Goal: Task Accomplishment & Management: Manage account settings

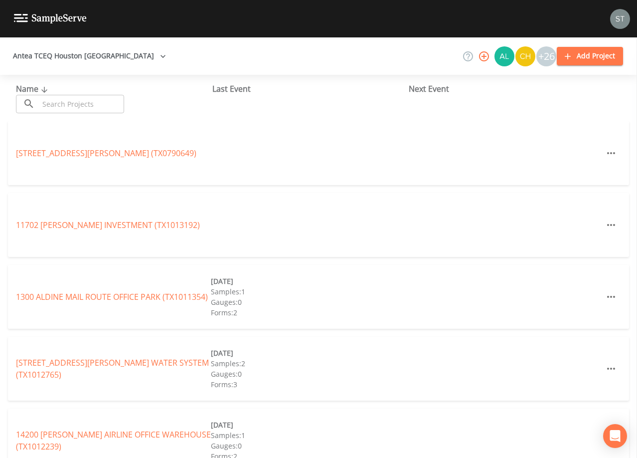
drag, startPoint x: 0, startPoint y: 0, endPoint x: 101, endPoint y: 109, distance: 148.9
click at [101, 109] on input "text" at bounding box center [81, 104] width 85 height 18
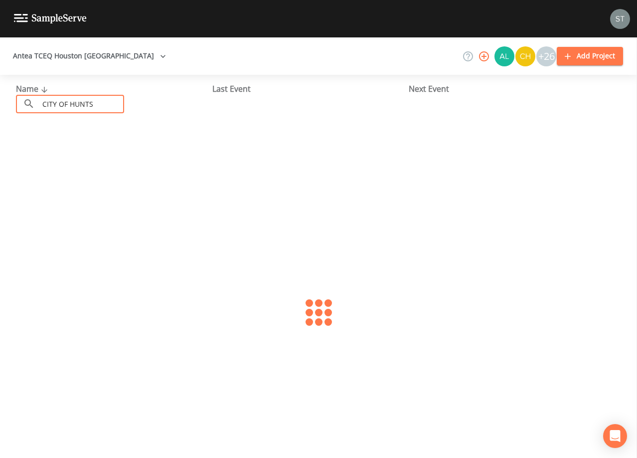
type input "CITY OF [GEOGRAPHIC_DATA]"
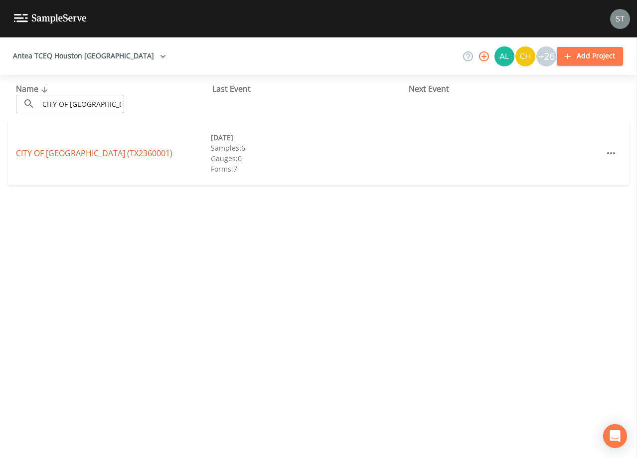
click at [101, 152] on link "CITY OF [GEOGRAPHIC_DATA] (TX2360001)" at bounding box center [94, 153] width 157 height 11
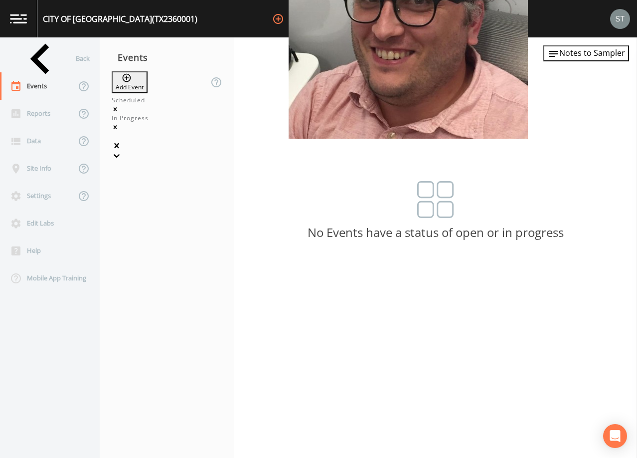
click at [216, 151] on div at bounding box center [167, 156] width 111 height 10
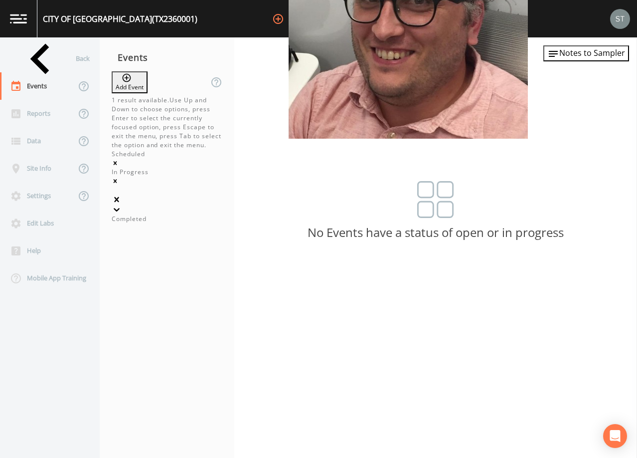
click at [205, 214] on div "Completed" at bounding box center [167, 218] width 111 height 9
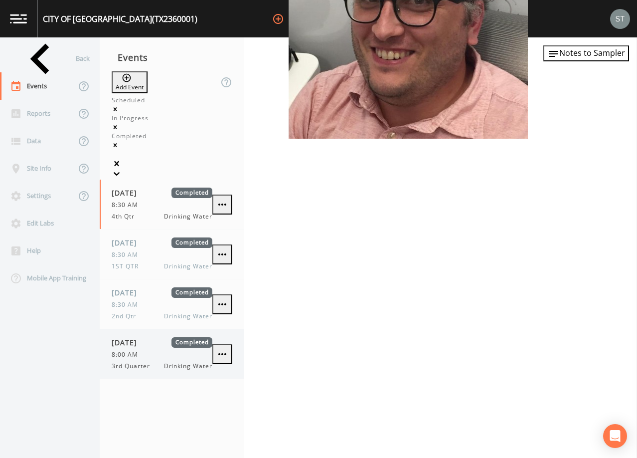
click at [178, 337] on span "Completed" at bounding box center [192, 342] width 41 height 10
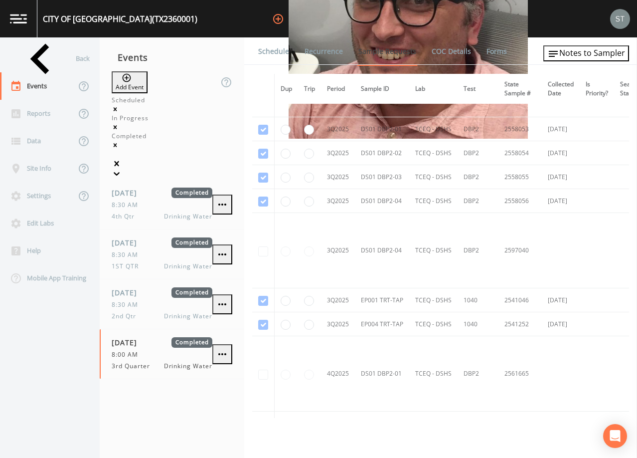
scroll to position [2522, 0]
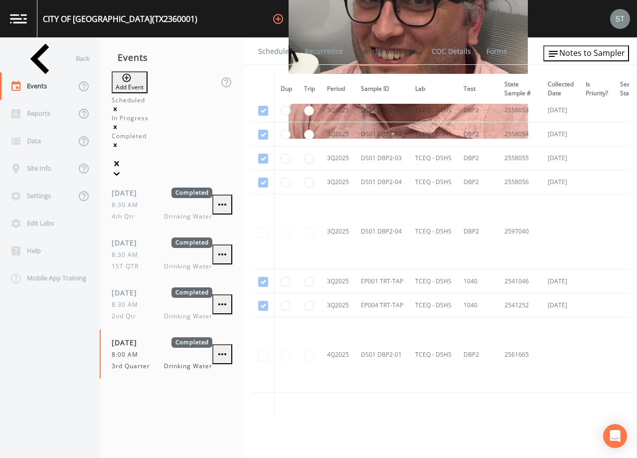
click at [148, 82] on button "Add Event" at bounding box center [130, 82] width 36 height 22
type input "3rd Qtr"
type input "[DATE]"
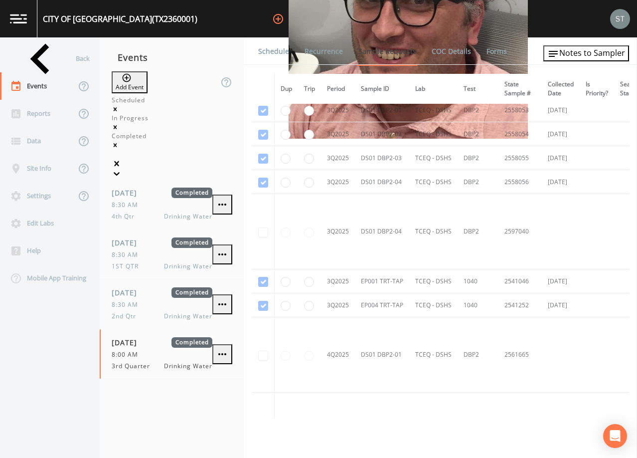
type input "08:00"
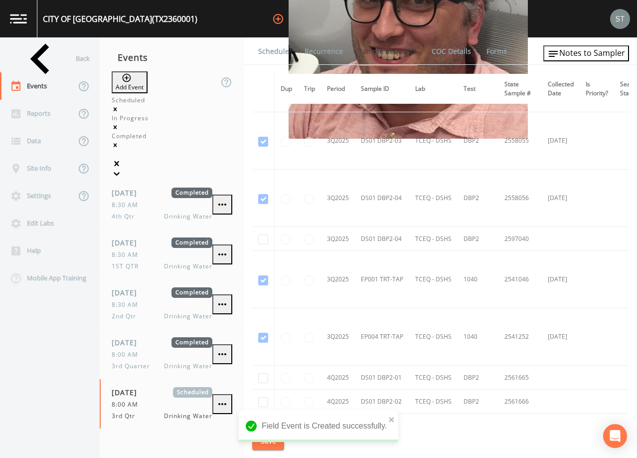
scroll to position [3095, 0]
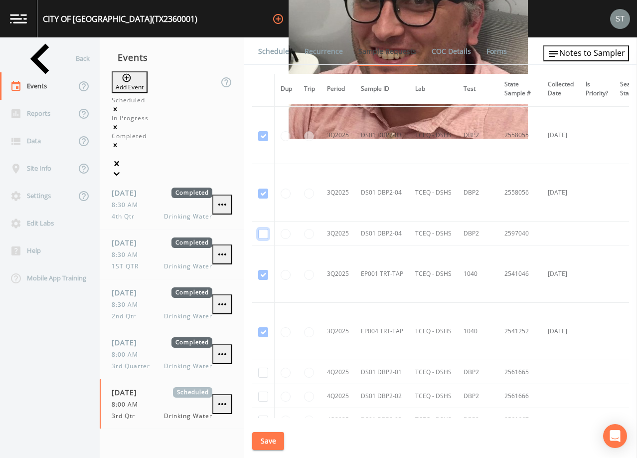
click at [263, 235] on input "checkbox" at bounding box center [263, 234] width 10 height 10
checkbox input "true"
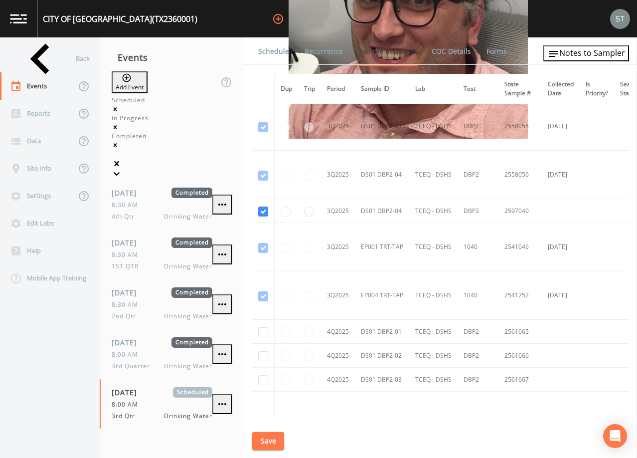
click at [272, 438] on button "Save" at bounding box center [268, 441] width 32 height 18
click at [271, 55] on link "Schedule" at bounding box center [274, 51] width 34 height 28
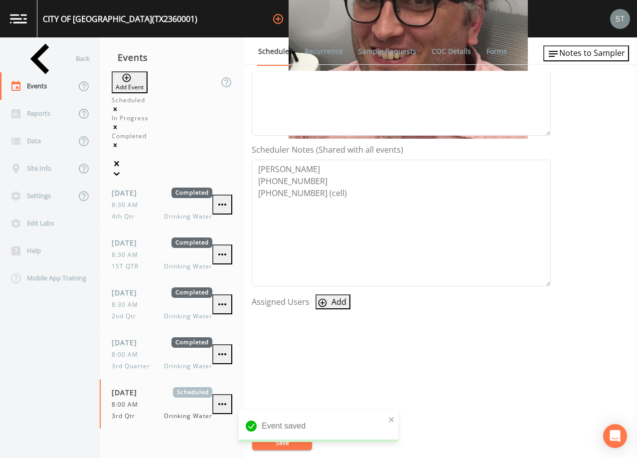
scroll to position [246, 0]
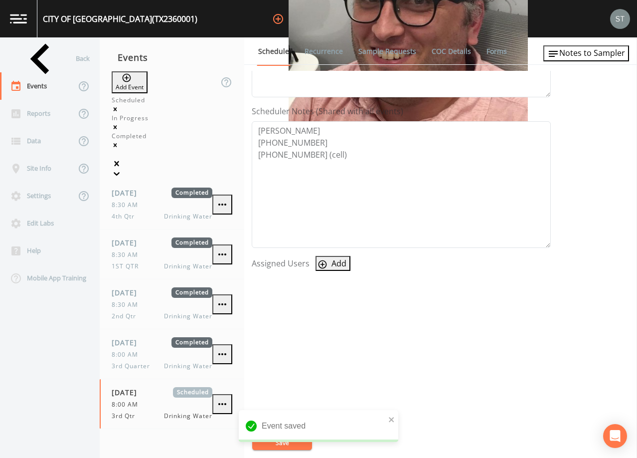
click at [335, 267] on button "Add" at bounding box center [333, 263] width 35 height 15
select select "7dc39629-d690-4ad7-981f-00477f03d06a"
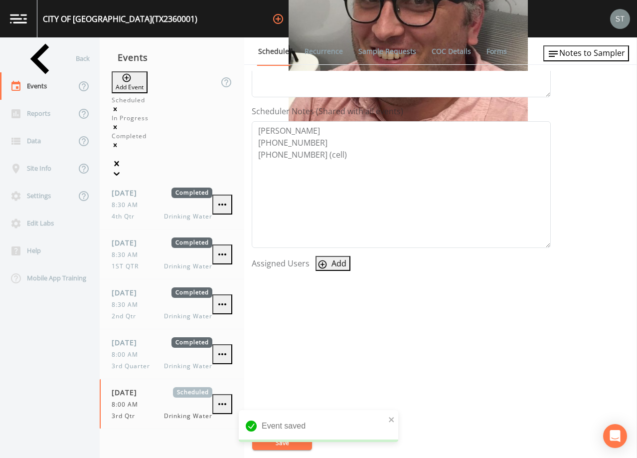
select select
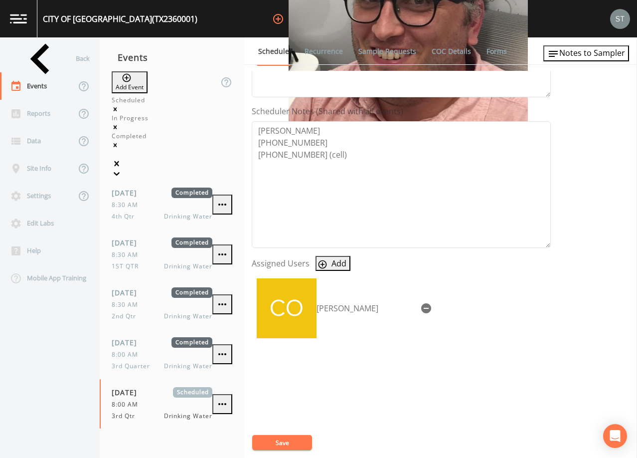
click at [286, 439] on button "Save" at bounding box center [282, 442] width 60 height 15
click at [606, 58] on span "Notes to Sampler" at bounding box center [593, 52] width 66 height 11
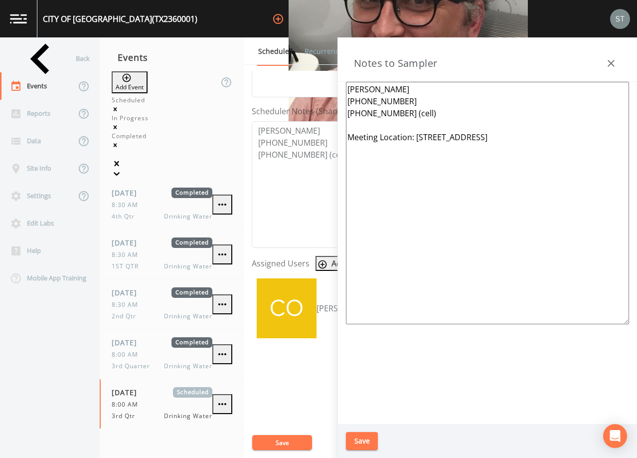
click at [607, 61] on icon "button" at bounding box center [611, 63] width 12 height 12
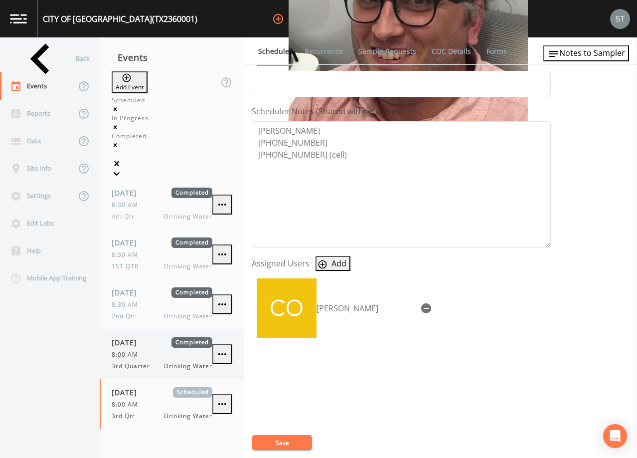
click at [144, 350] on div "8:00 AM" at bounding box center [162, 354] width 101 height 9
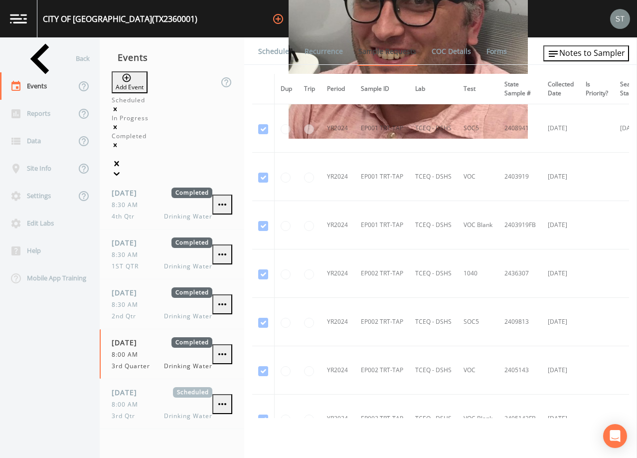
click at [280, 50] on link "Schedule" at bounding box center [274, 51] width 34 height 28
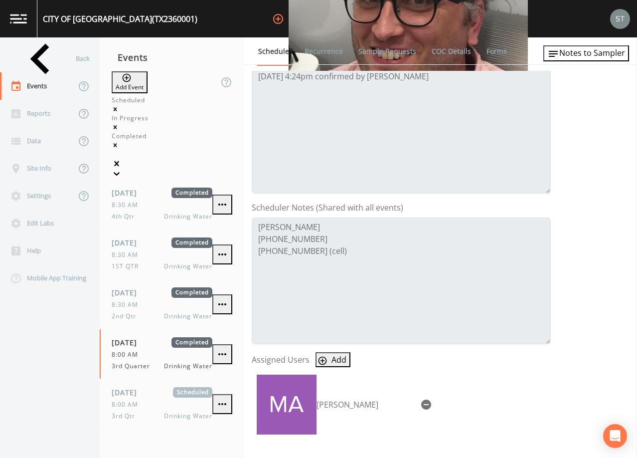
scroll to position [150, 0]
click at [378, 52] on link "Sample Requests" at bounding box center [387, 51] width 61 height 28
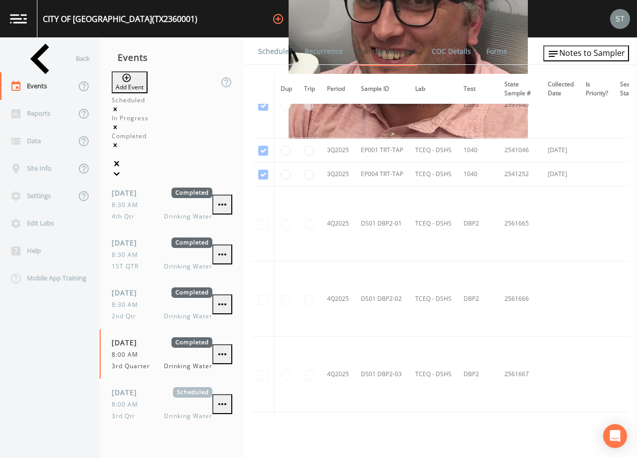
scroll to position [2668, 0]
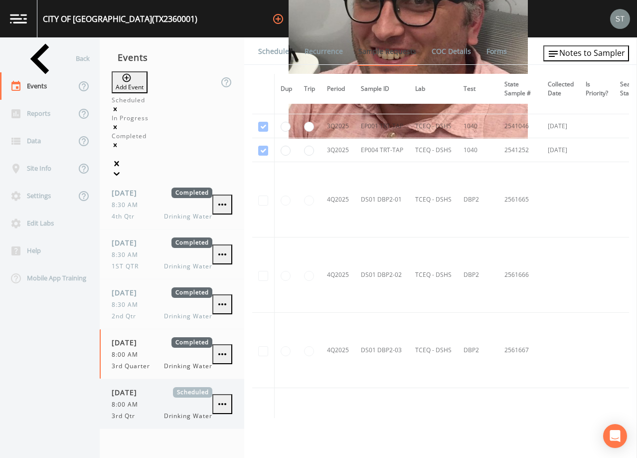
click at [176, 400] on div "8:00 AM" at bounding box center [162, 404] width 101 height 9
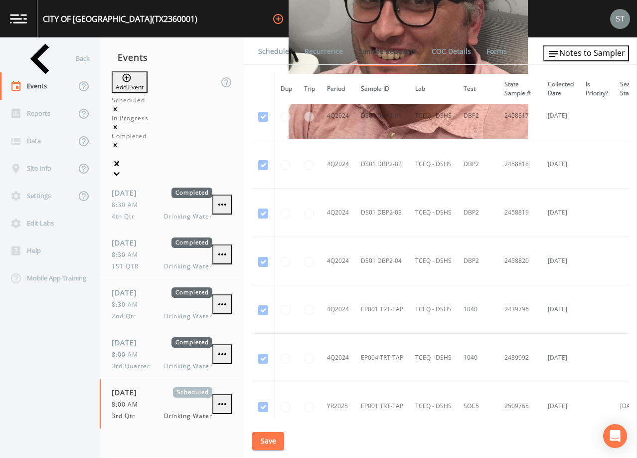
scroll to position [1310, 0]
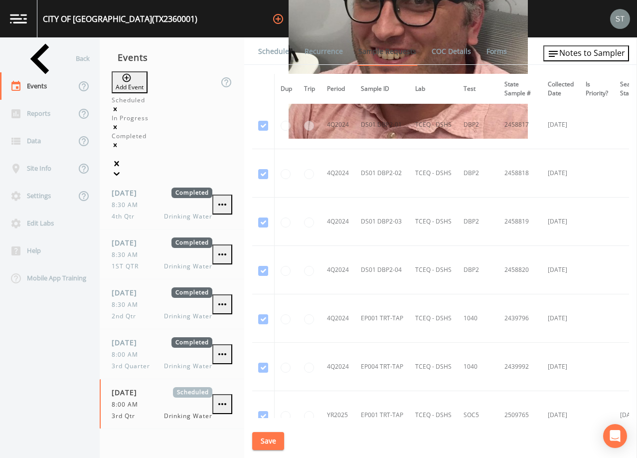
click at [278, 47] on link "Schedule" at bounding box center [274, 51] width 34 height 28
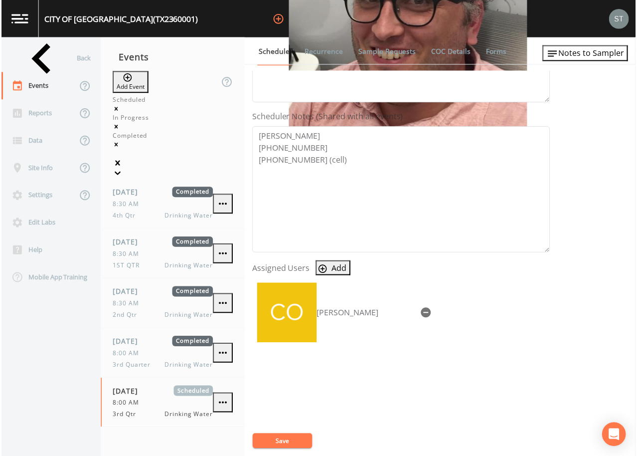
scroll to position [246, 0]
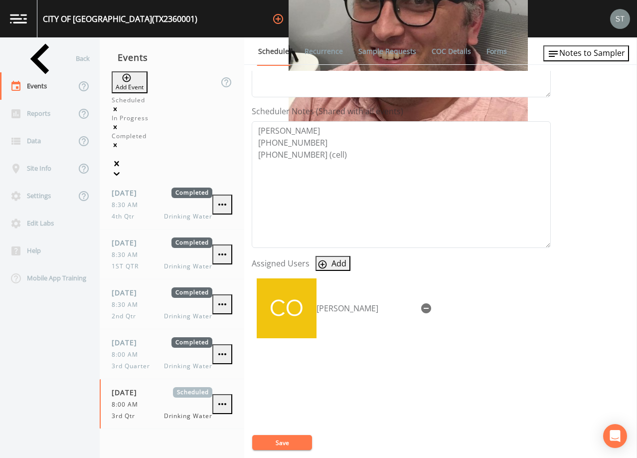
click at [296, 443] on button "Save" at bounding box center [282, 442] width 60 height 15
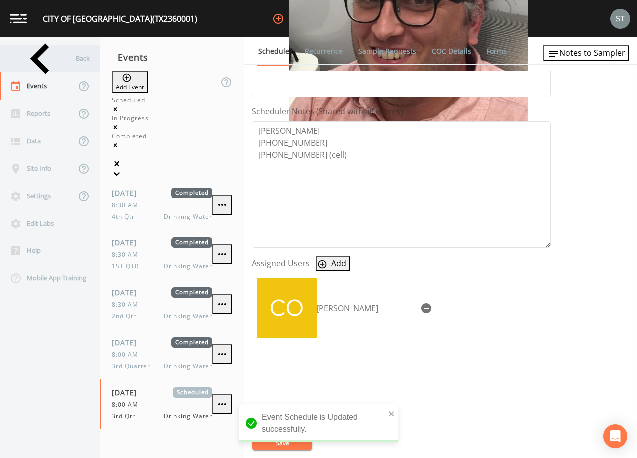
click at [40, 59] on div "Back" at bounding box center [45, 58] width 90 height 27
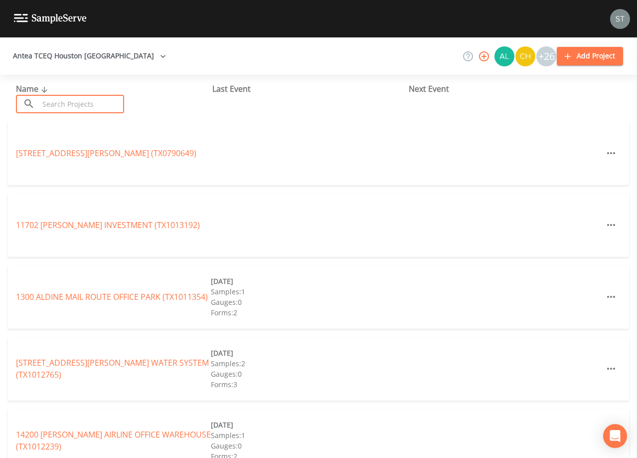
click at [89, 103] on input "text" at bounding box center [81, 104] width 85 height 18
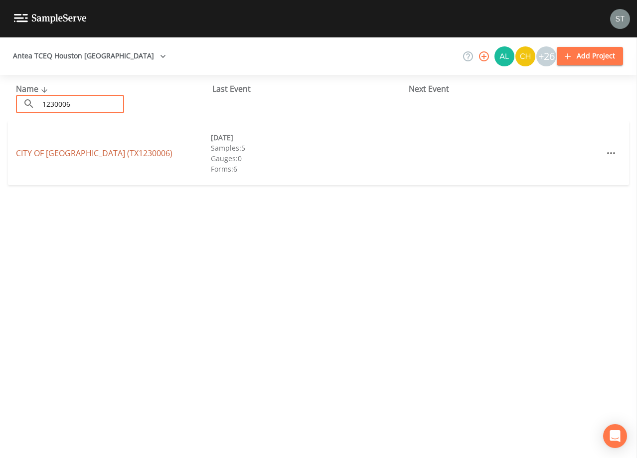
type input "1230006"
click at [90, 151] on link "CITY OF [GEOGRAPHIC_DATA] (TX1230006)" at bounding box center [94, 153] width 157 height 11
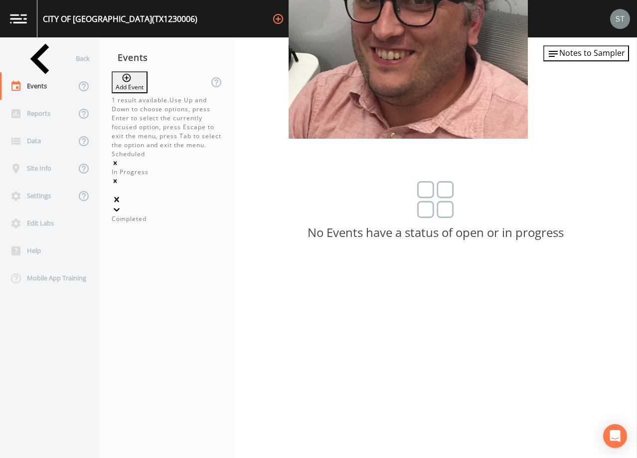
click at [122, 204] on icon at bounding box center [117, 209] width 10 height 10
click at [181, 214] on div "Completed" at bounding box center [167, 218] width 111 height 9
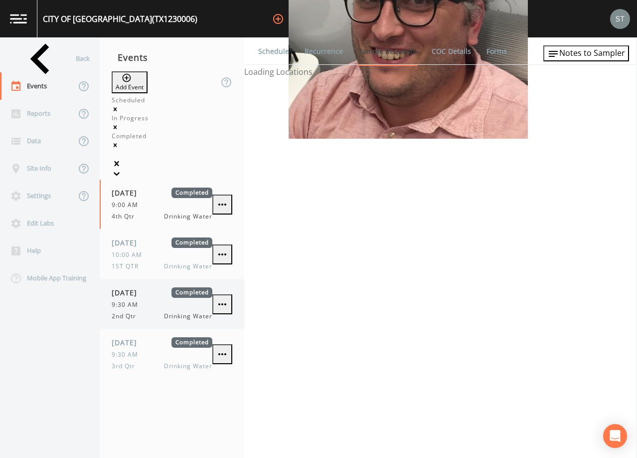
drag, startPoint x: 140, startPoint y: 301, endPoint x: 195, endPoint y: 250, distance: 74.5
click at [140, 337] on span "[DATE]" at bounding box center [128, 342] width 32 height 10
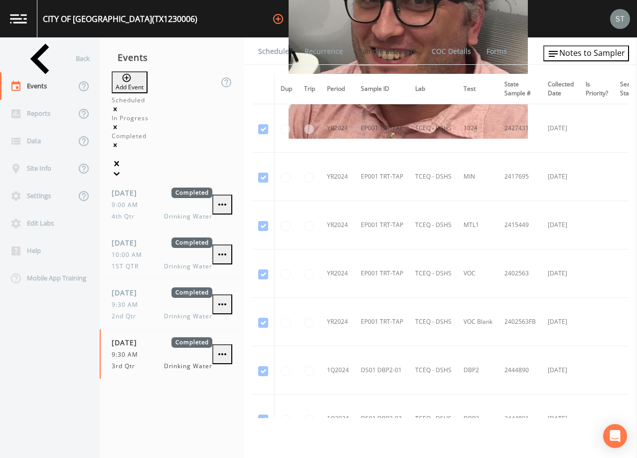
click at [275, 51] on link "Schedule" at bounding box center [274, 51] width 34 height 28
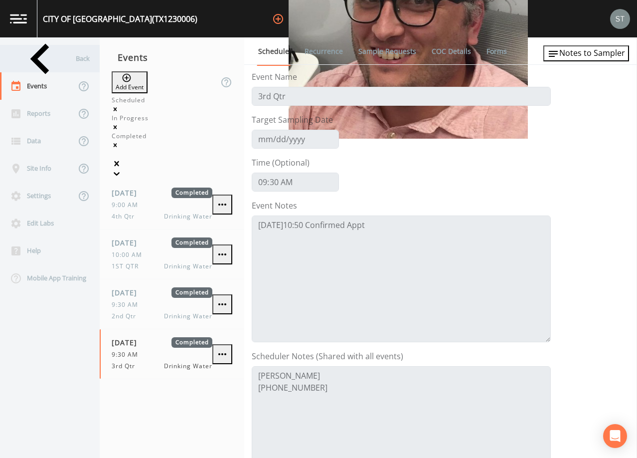
click at [43, 57] on div "Back" at bounding box center [45, 58] width 90 height 27
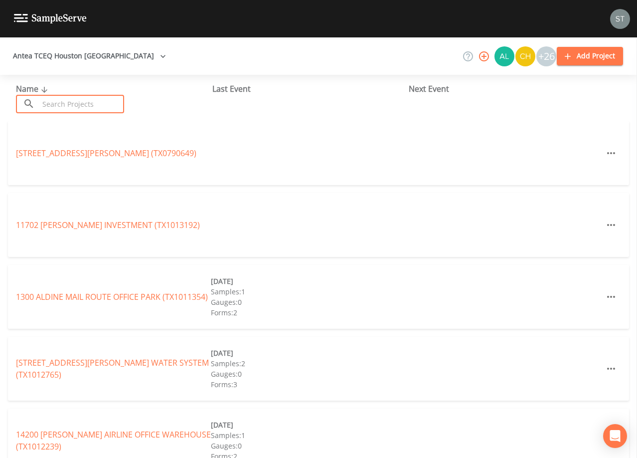
click at [88, 105] on input "text" at bounding box center [81, 104] width 85 height 18
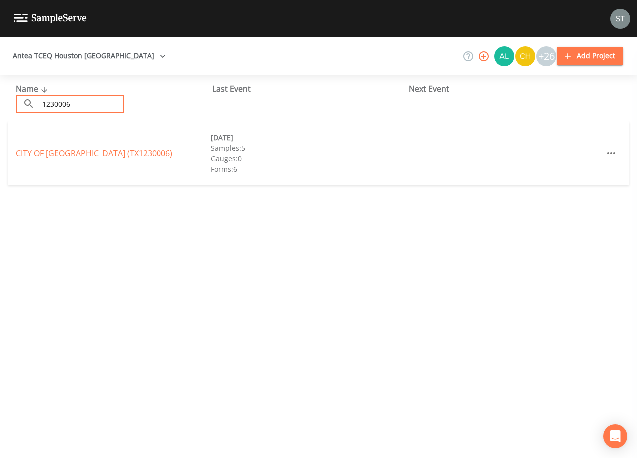
type input "1230006"
click at [91, 155] on link "CITY OF [GEOGRAPHIC_DATA] (TX1230006)" at bounding box center [94, 153] width 157 height 11
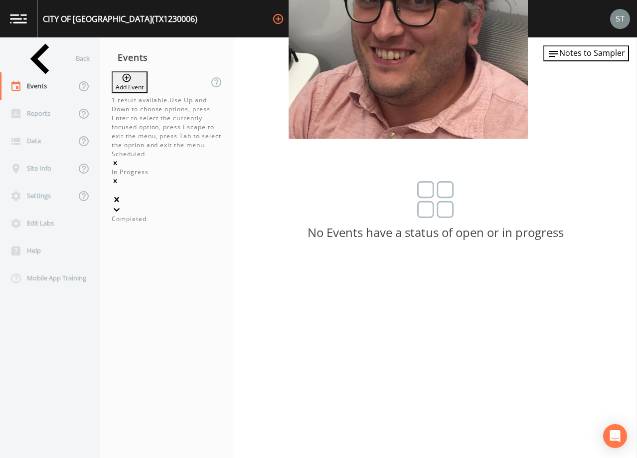
click at [122, 204] on icon at bounding box center [117, 209] width 10 height 10
click at [170, 214] on div "Completed" at bounding box center [167, 218] width 111 height 9
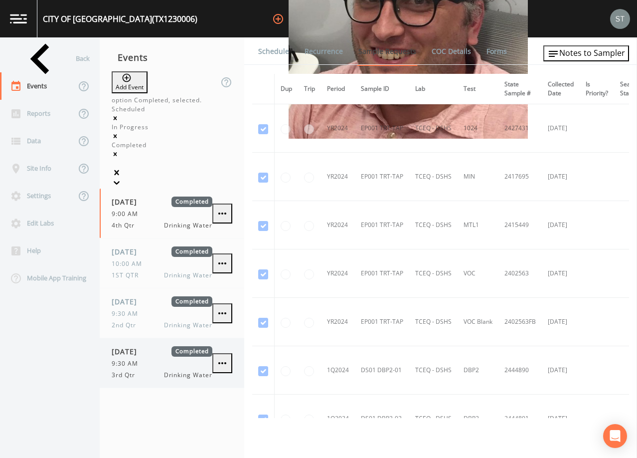
click at [147, 359] on div "9:30 AM" at bounding box center [162, 363] width 101 height 9
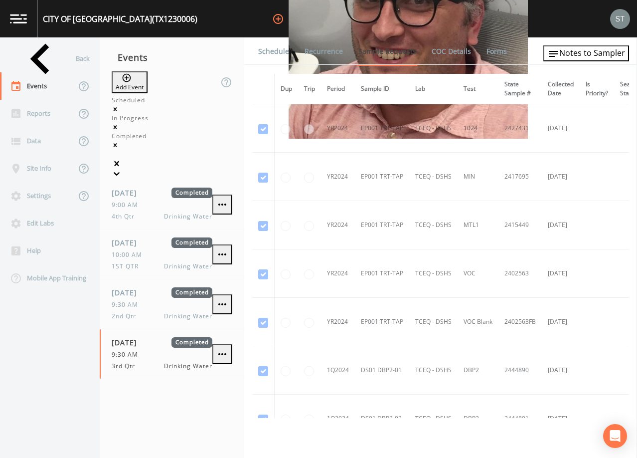
click at [272, 52] on link "Schedule" at bounding box center [274, 51] width 34 height 28
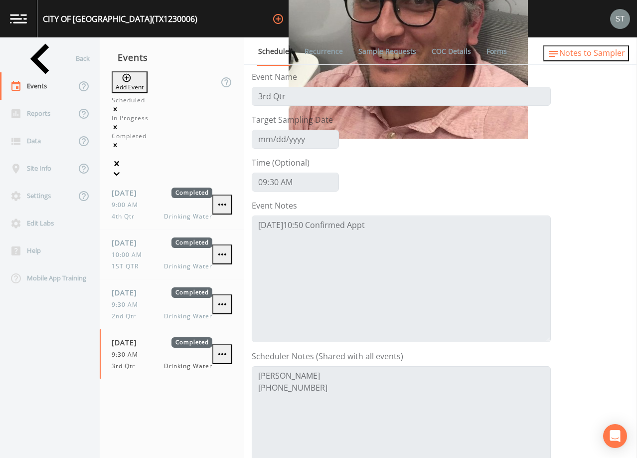
click at [602, 55] on span "Notes to Sampler" at bounding box center [593, 52] width 66 height 11
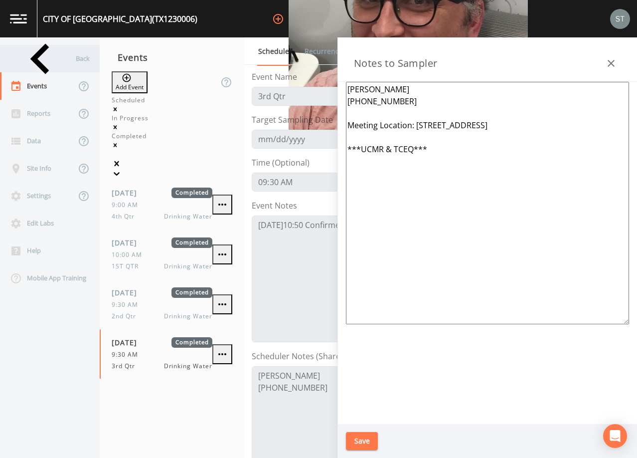
click at [34, 58] on div "Back" at bounding box center [45, 58] width 90 height 27
